Goal: Transaction & Acquisition: Download file/media

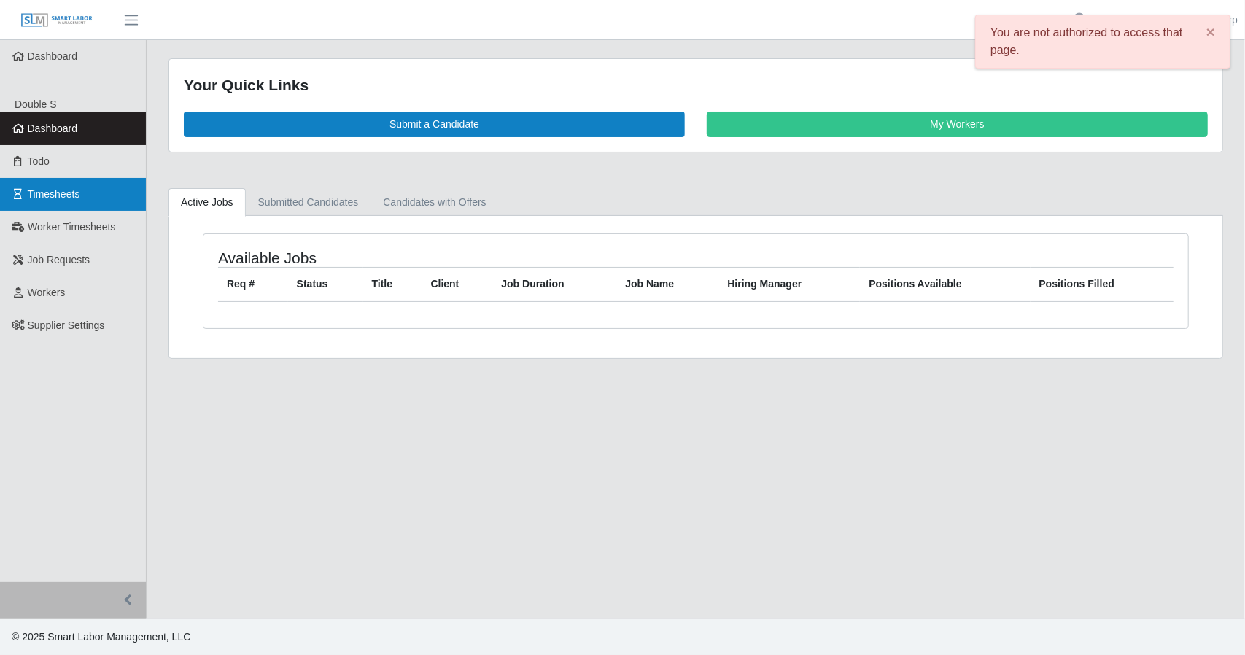
click at [82, 198] on link "Timesheets" at bounding box center [73, 194] width 146 height 33
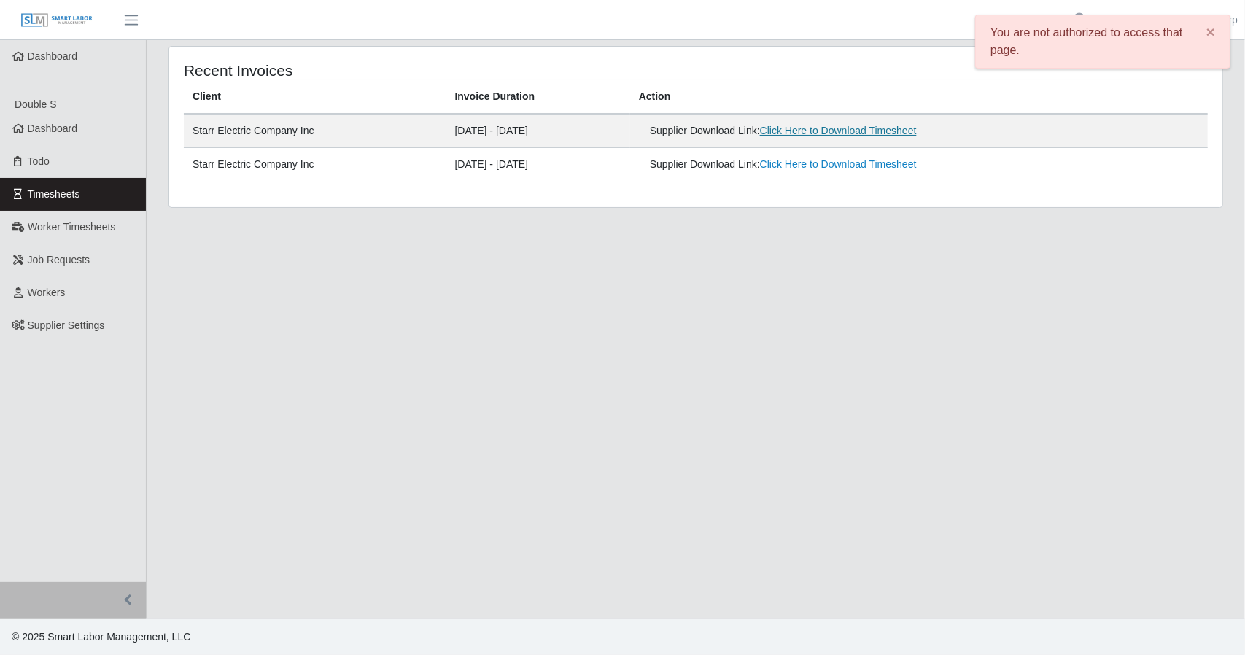
click at [837, 131] on link "Click Here to Download Timesheet" at bounding box center [838, 131] width 157 height 12
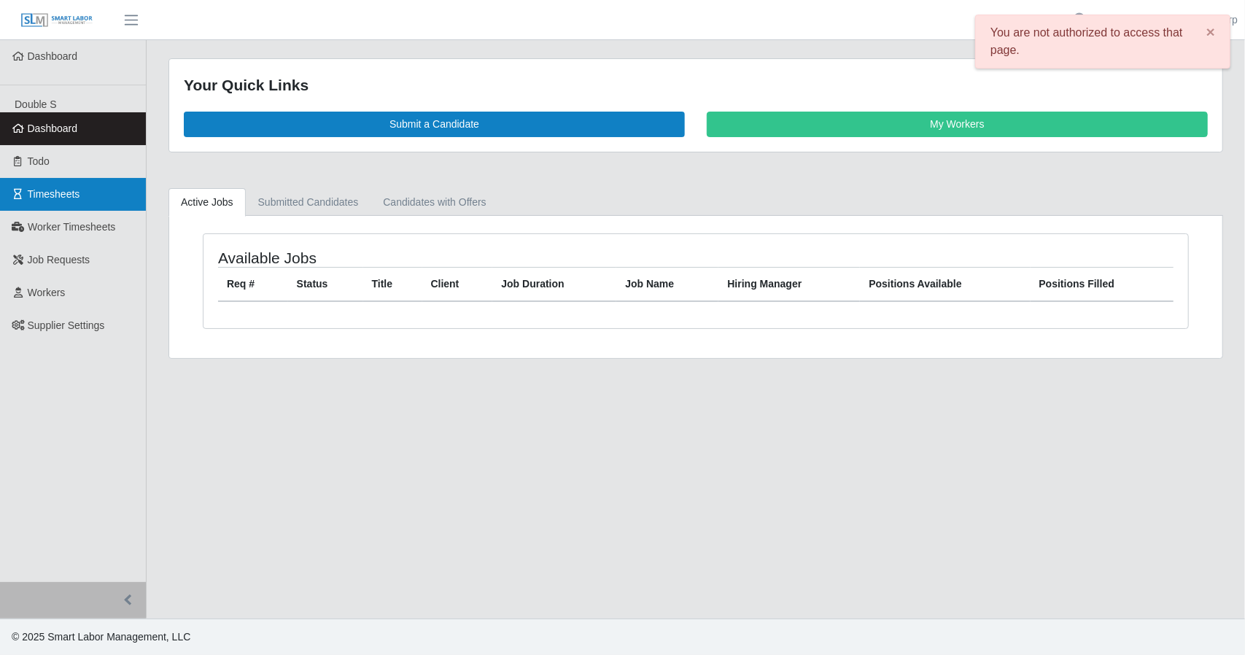
click at [88, 201] on link "Timesheets" at bounding box center [73, 194] width 146 height 33
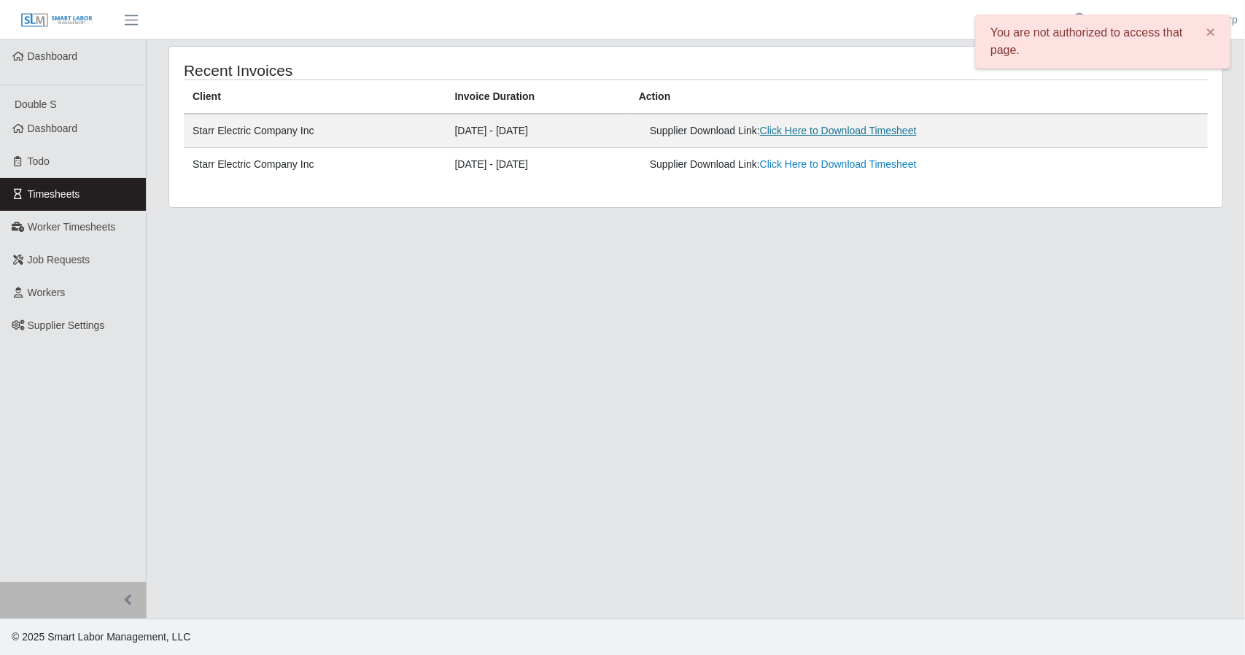
click at [856, 132] on link "Click Here to Download Timesheet" at bounding box center [838, 131] width 157 height 12
